Goal: Task Accomplishment & Management: Manage account settings

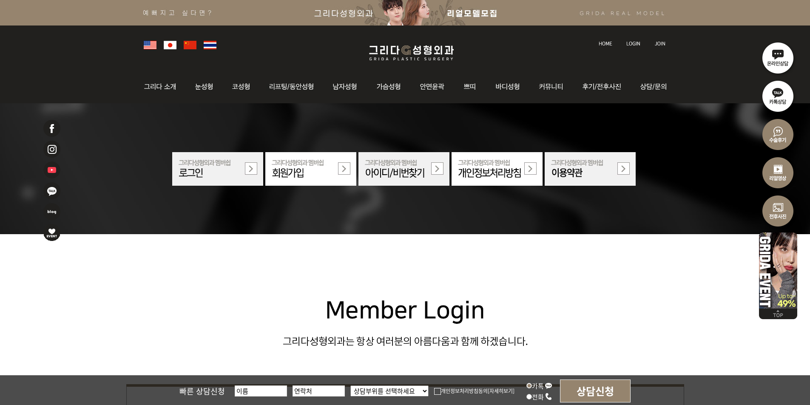
click at [637, 46] on li at bounding box center [634, 39] width 24 height 18
click at [636, 43] on img at bounding box center [634, 43] width 14 height 5
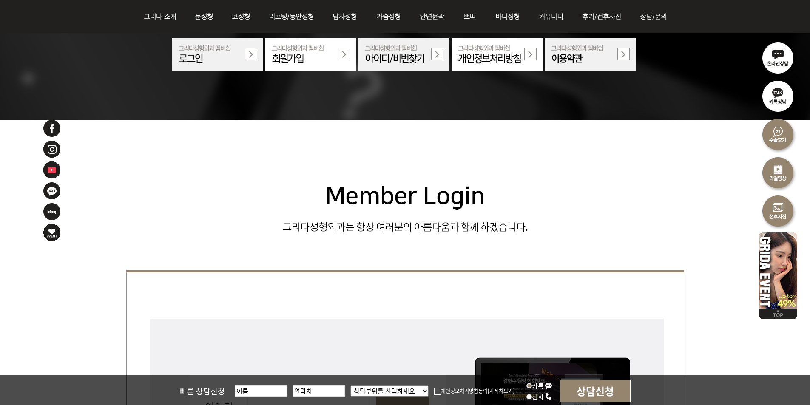
scroll to position [213, 0]
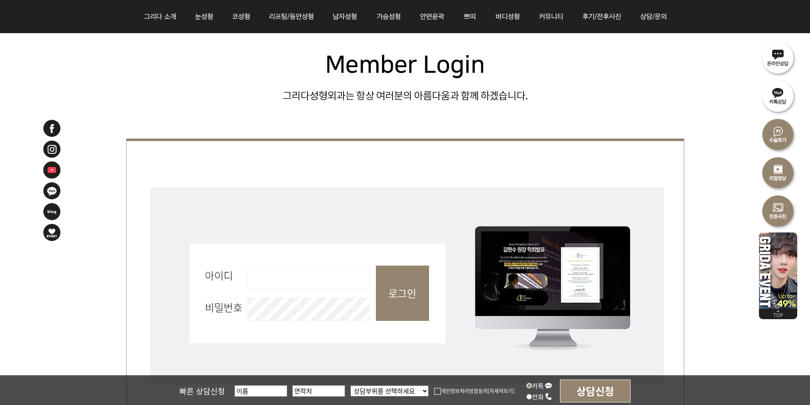
click at [316, 275] on input "아이디 필수" at bounding box center [309, 277] width 123 height 23
type input "admin"
click at [397, 292] on input "로그인" at bounding box center [402, 293] width 53 height 55
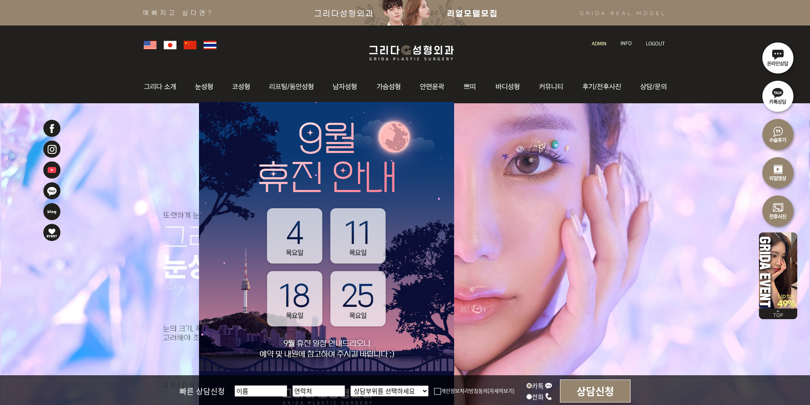
click at [606, 42] on img at bounding box center [599, 43] width 14 height 5
